Goal: Find specific page/section

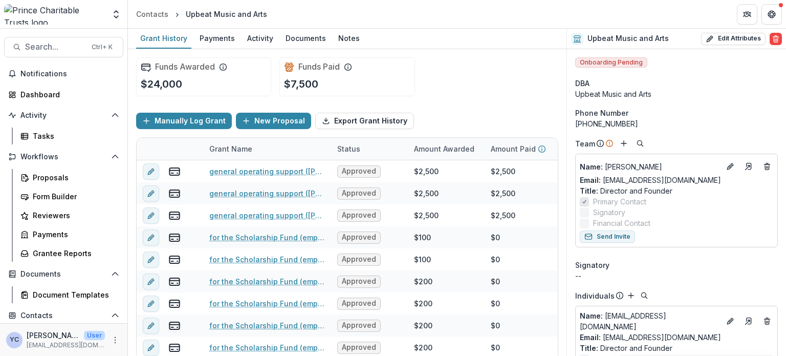
scroll to position [57, 0]
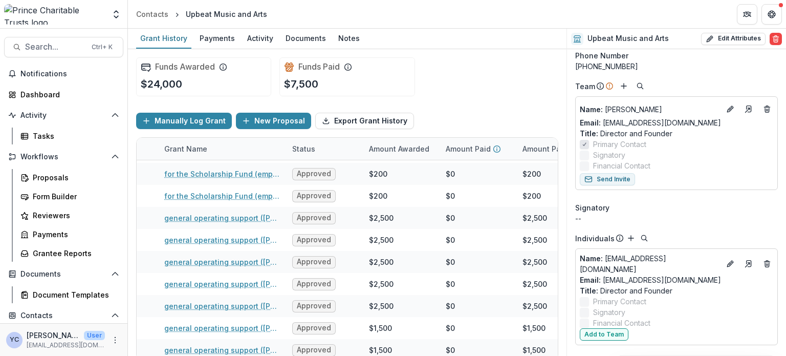
drag, startPoint x: 0, startPoint y: 0, endPoint x: 428, endPoint y: 89, distance: 437.0
click at [428, 89] on div "Funds Awarded $24,000 Funds Paid $7,500" at bounding box center [347, 76] width 422 height 55
click at [229, 98] on div "Funds Awarded $24,000 Funds Paid $7,500" at bounding box center [347, 76] width 422 height 55
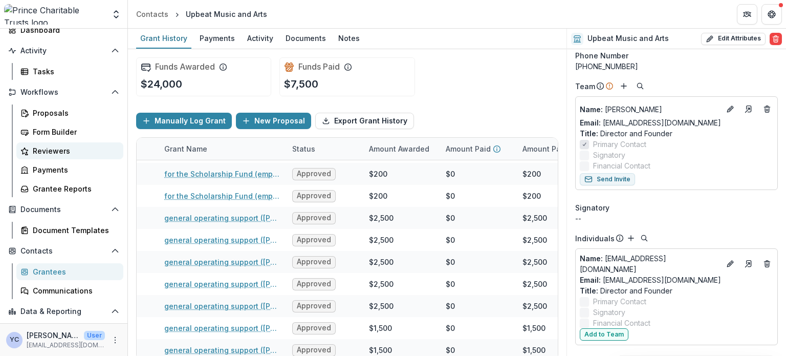
scroll to position [119, 0]
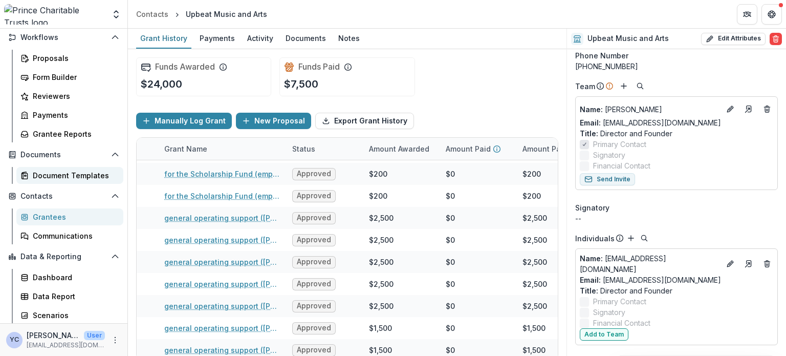
click at [81, 177] on div "Document Templates" at bounding box center [74, 175] width 82 height 11
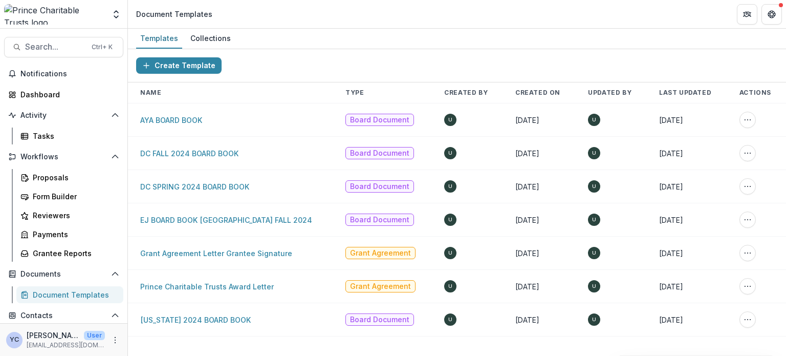
click at [300, 9] on header "Document Templates" at bounding box center [457, 14] width 658 height 28
click at [244, 21] on header "Document Templates" at bounding box center [457, 14] width 658 height 28
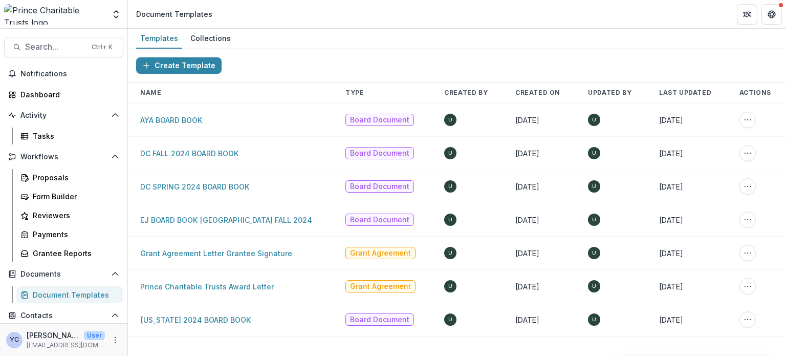
click at [260, 24] on header "Document Templates" at bounding box center [457, 14] width 658 height 28
click at [285, 19] on header "Document Templates" at bounding box center [457, 14] width 658 height 28
click at [248, 19] on header "Document Templates" at bounding box center [457, 14] width 658 height 28
click at [275, 31] on div "Templates Collections" at bounding box center [457, 39] width 658 height 20
click at [260, 20] on header "Document Templates" at bounding box center [457, 14] width 658 height 28
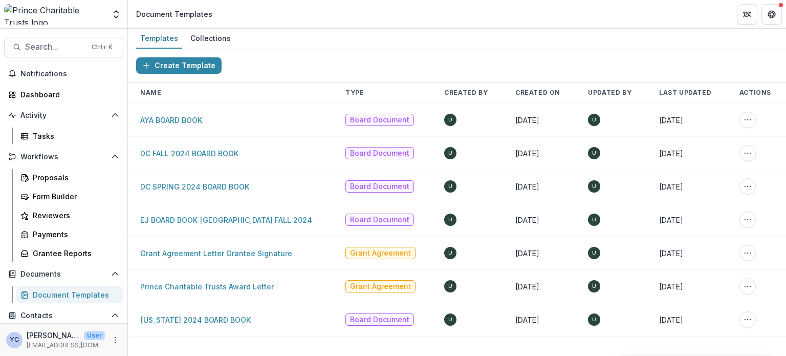
click at [214, 344] on div "Create Template Name Type Created By Created On Updated By Last Updated Actions…" at bounding box center [457, 202] width 658 height 307
click at [278, 16] on header "Document Templates" at bounding box center [457, 14] width 658 height 28
click at [263, 17] on header "Document Templates" at bounding box center [457, 14] width 658 height 28
click at [282, 38] on div "Templates Collections" at bounding box center [457, 39] width 658 height 20
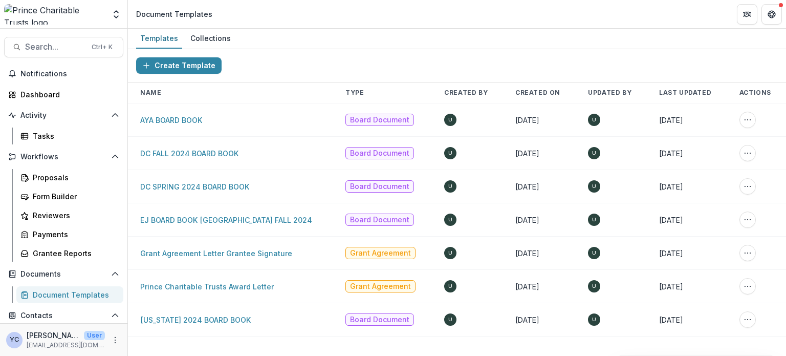
click at [258, 13] on header "Document Templates" at bounding box center [457, 14] width 658 height 28
